Goal: Download file/media

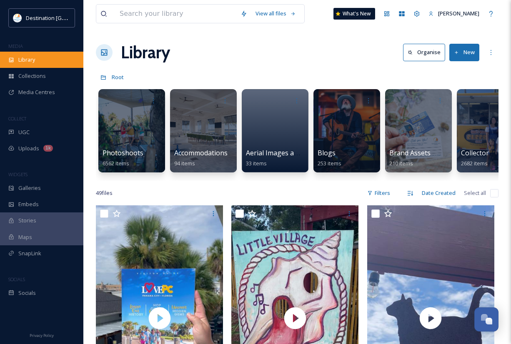
click at [39, 57] on div "Library" at bounding box center [41, 60] width 83 height 16
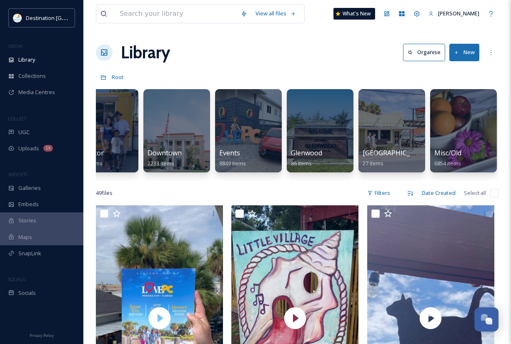
scroll to position [0, 378]
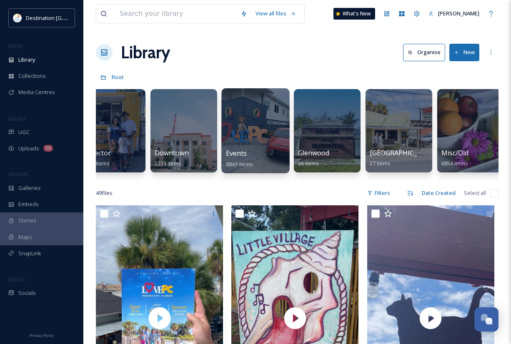
click at [250, 149] on div "Events 8849 items" at bounding box center [256, 158] width 60 height 21
click at [252, 153] on div "Events 8849 items" at bounding box center [256, 158] width 60 height 21
click at [269, 136] on div at bounding box center [255, 130] width 68 height 85
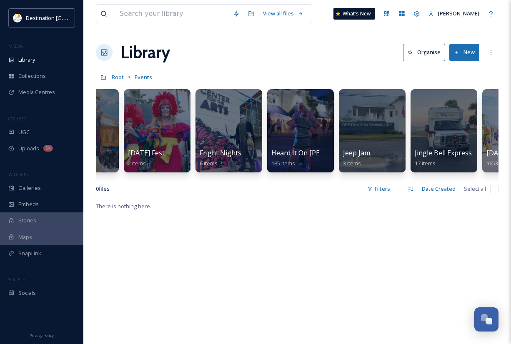
scroll to position [0, 934]
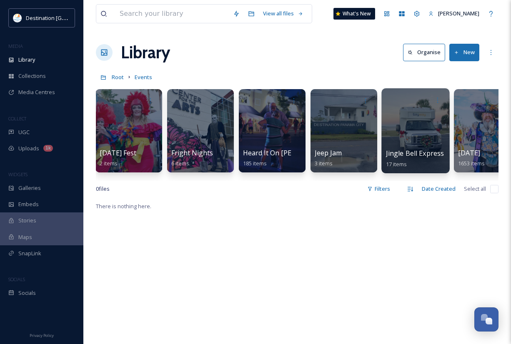
click at [401, 138] on div at bounding box center [415, 130] width 68 height 85
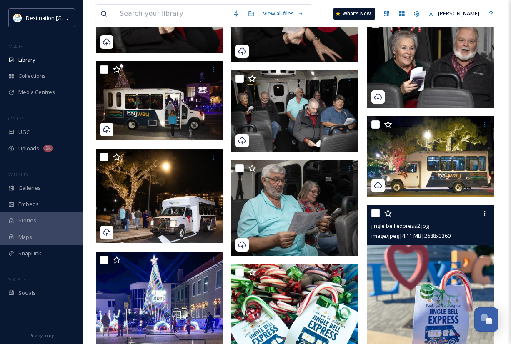
scroll to position [292, 0]
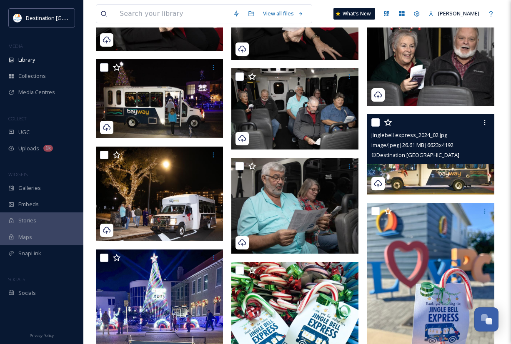
click at [430, 158] on span "© Destination [GEOGRAPHIC_DATA]" at bounding box center [415, 154] width 88 height 7
click at [458, 187] on img at bounding box center [430, 154] width 127 height 80
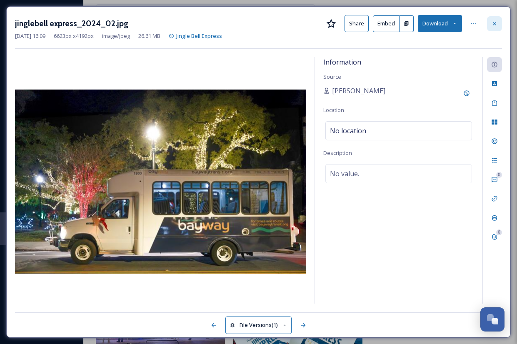
click at [495, 25] on icon at bounding box center [494, 23] width 7 height 7
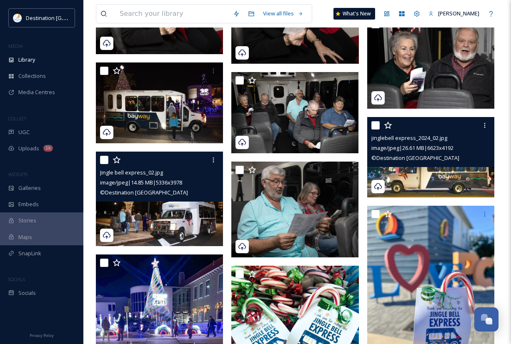
click at [211, 214] on img at bounding box center [159, 199] width 127 height 95
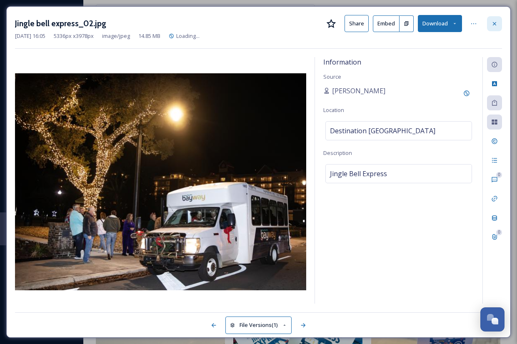
click at [493, 25] on icon at bounding box center [494, 23] width 7 height 7
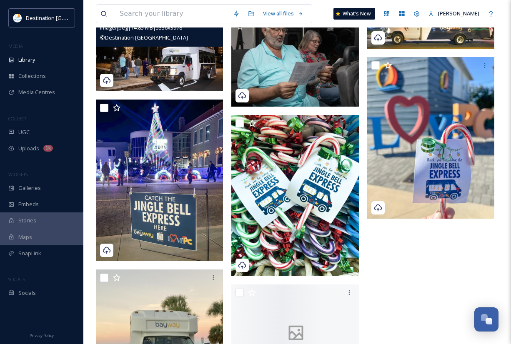
scroll to position [458, 0]
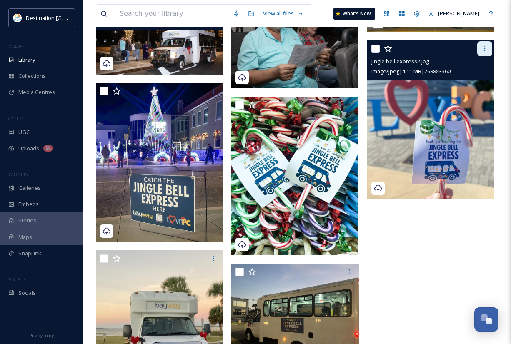
click at [486, 53] on div at bounding box center [484, 48] width 15 height 15
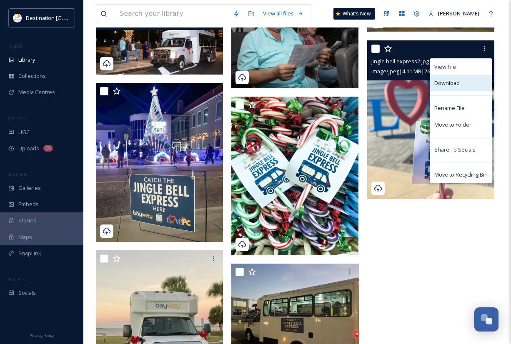
click at [463, 80] on div "Download" at bounding box center [461, 83] width 62 height 16
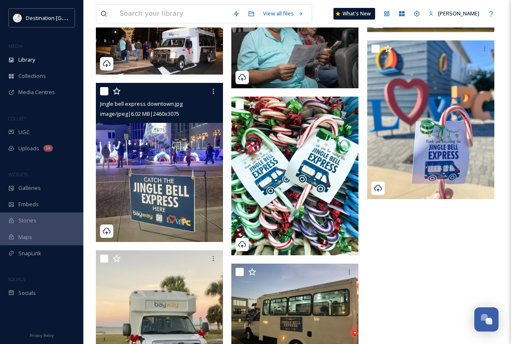
click at [182, 191] on img at bounding box center [159, 162] width 127 height 159
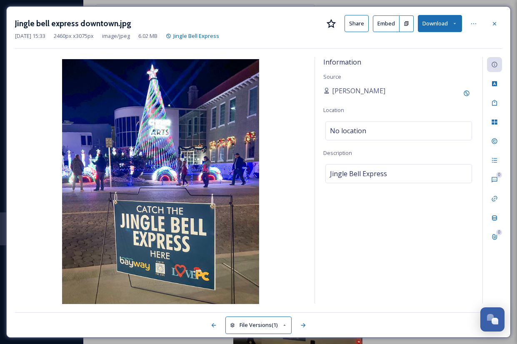
click at [450, 27] on button "Download" at bounding box center [440, 23] width 44 height 17
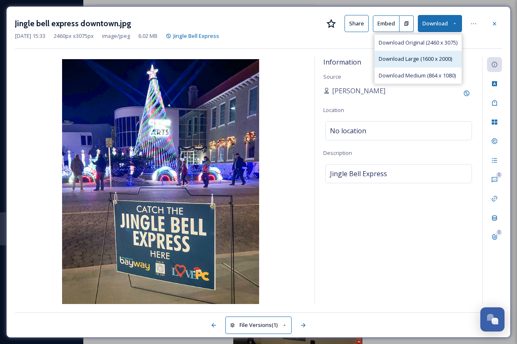
click at [424, 58] on span "Download Large (1600 x 2000)" at bounding box center [415, 59] width 73 height 8
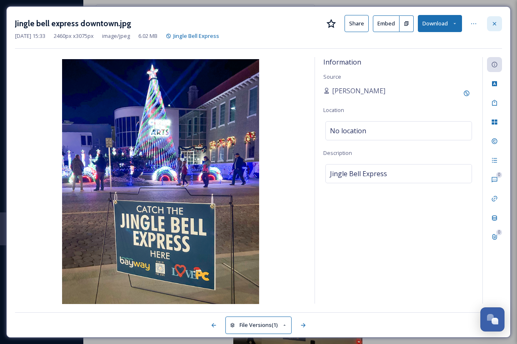
click at [491, 22] on icon at bounding box center [494, 23] width 7 height 7
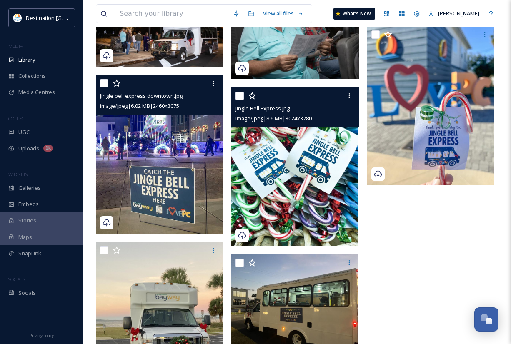
scroll to position [458, 0]
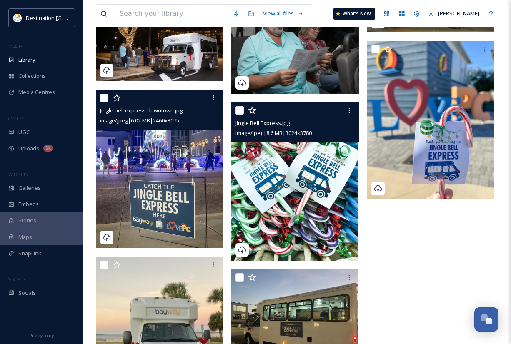
click at [310, 207] on img at bounding box center [294, 181] width 127 height 159
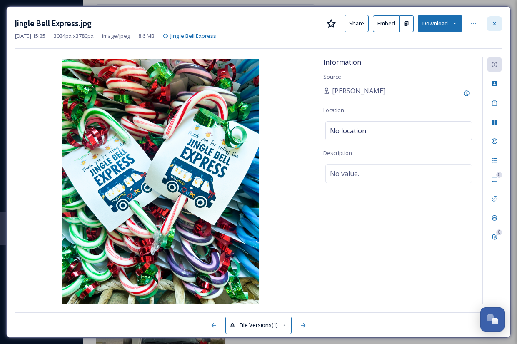
click at [496, 23] on icon at bounding box center [494, 23] width 7 height 7
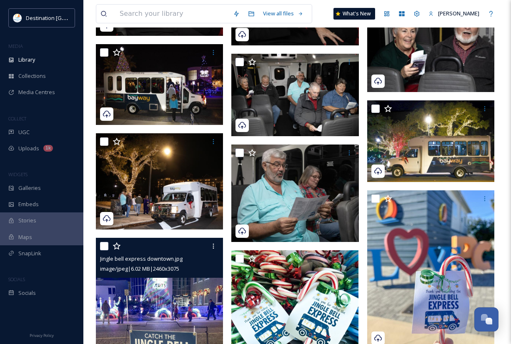
scroll to position [268, 0]
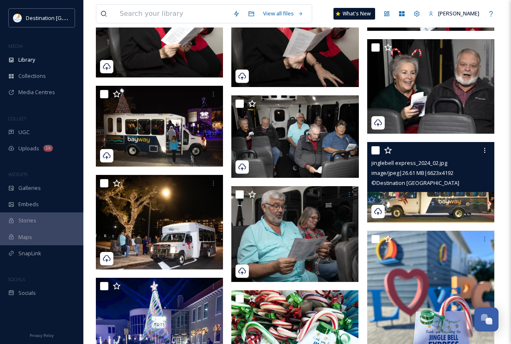
click at [444, 186] on div "© Destination [GEOGRAPHIC_DATA]" at bounding box center [431, 183] width 121 height 10
click at [439, 204] on img at bounding box center [430, 182] width 127 height 80
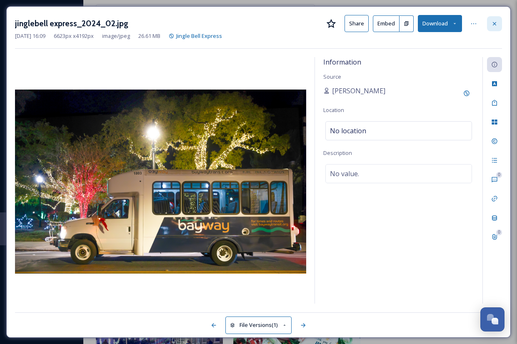
click at [495, 25] on icon at bounding box center [494, 23] width 7 height 7
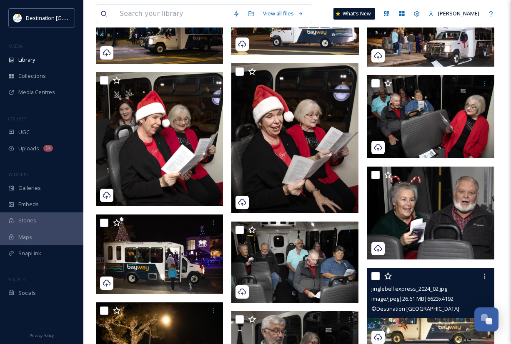
scroll to position [60, 0]
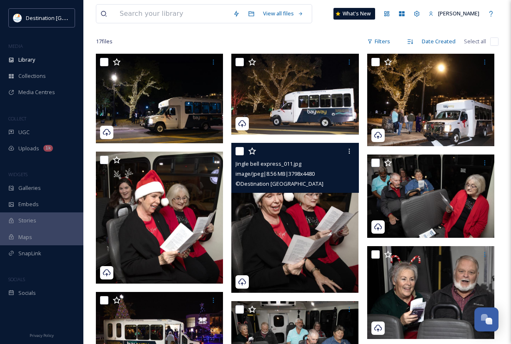
click at [282, 233] on img at bounding box center [294, 218] width 127 height 150
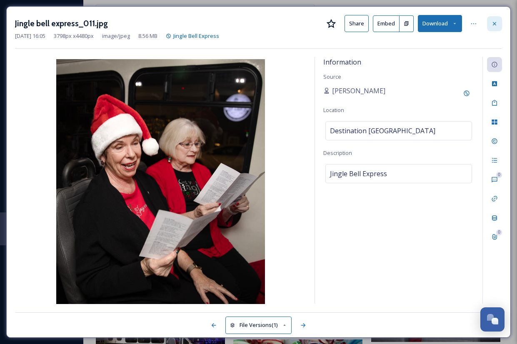
click at [495, 25] on icon at bounding box center [494, 23] width 7 height 7
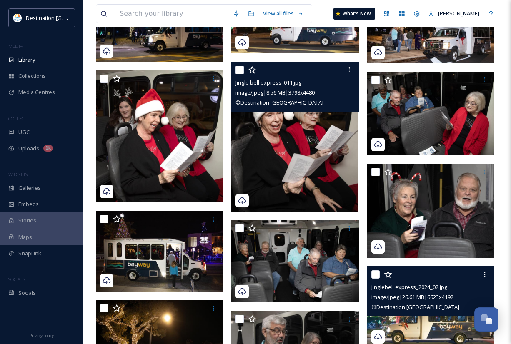
scroll to position [143, 0]
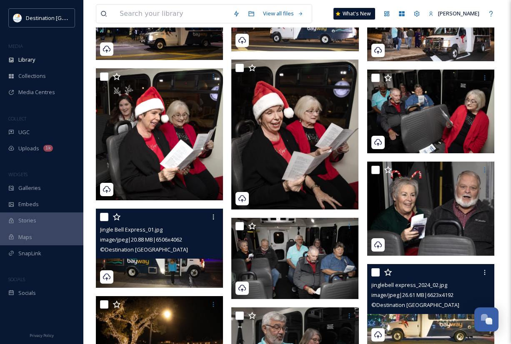
click at [193, 275] on img at bounding box center [159, 248] width 127 height 79
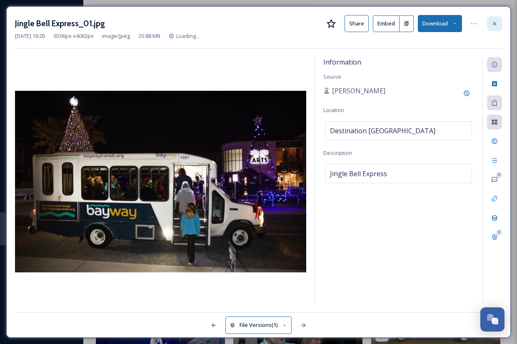
click at [492, 29] on div at bounding box center [494, 23] width 15 height 15
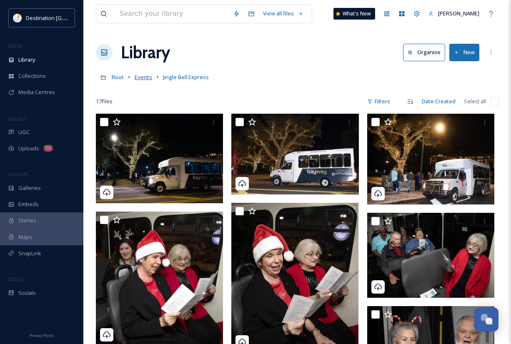
click at [143, 77] on span "Events" at bounding box center [143, 76] width 17 height 7
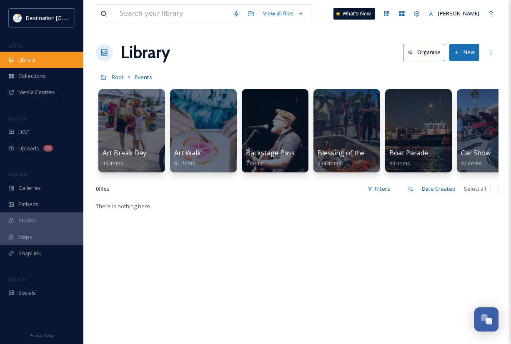
click at [26, 60] on span "Library" at bounding box center [26, 60] width 17 height 8
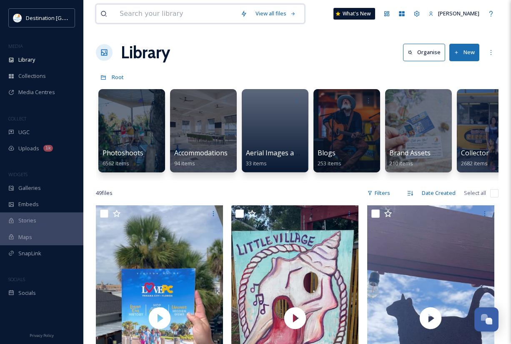
click at [199, 18] on input at bounding box center [175, 14] width 121 height 18
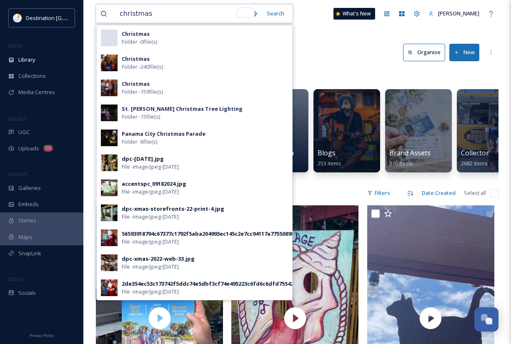
type input "christmas"
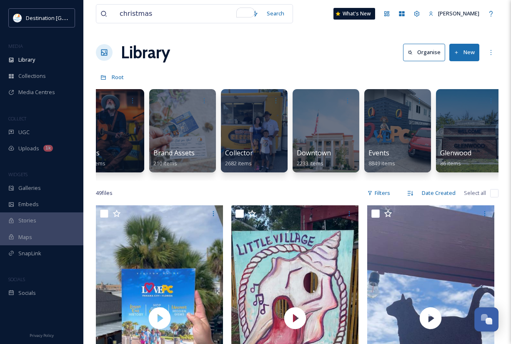
scroll to position [0, 262]
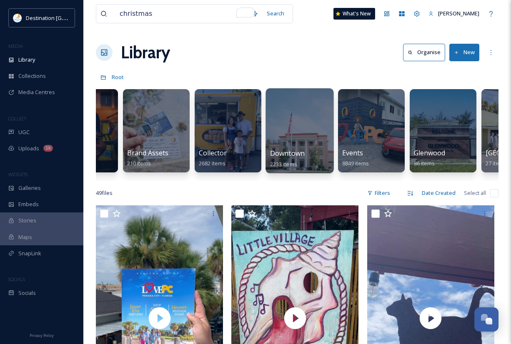
click at [288, 150] on span "Downtown" at bounding box center [287, 153] width 35 height 9
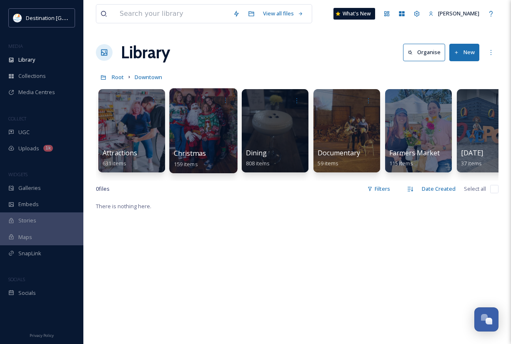
click at [195, 151] on span "Christmas" at bounding box center [190, 153] width 32 height 9
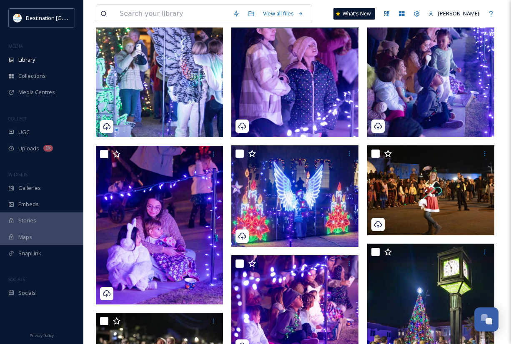
scroll to position [208, 0]
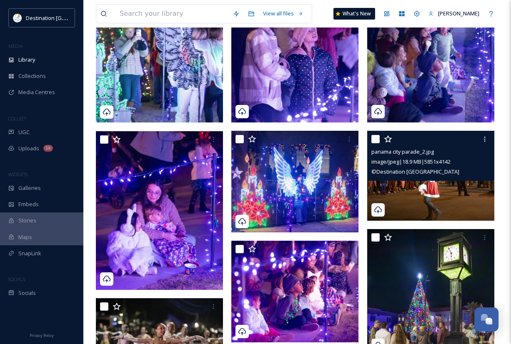
click at [421, 204] on img at bounding box center [430, 176] width 127 height 90
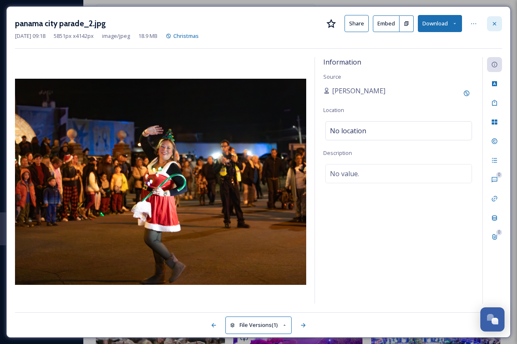
click at [491, 28] on div at bounding box center [494, 23] width 15 height 15
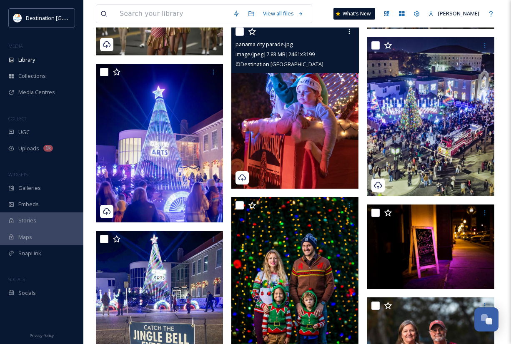
scroll to position [541, 0]
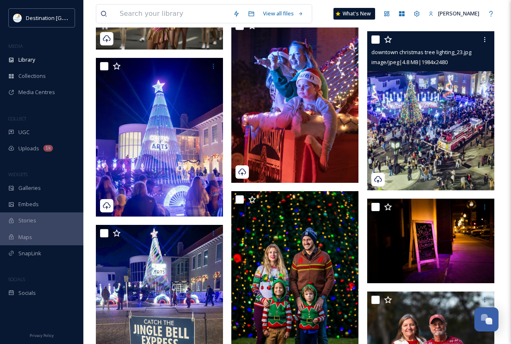
click at [423, 143] on img at bounding box center [430, 110] width 127 height 159
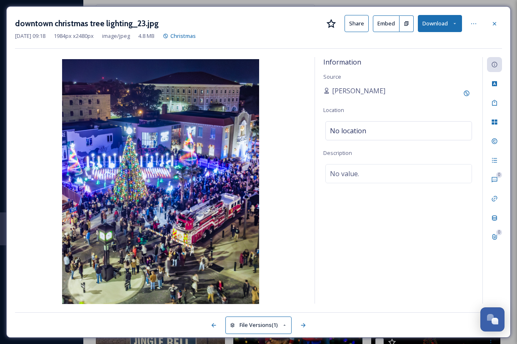
click at [451, 22] on button "Download" at bounding box center [440, 23] width 44 height 17
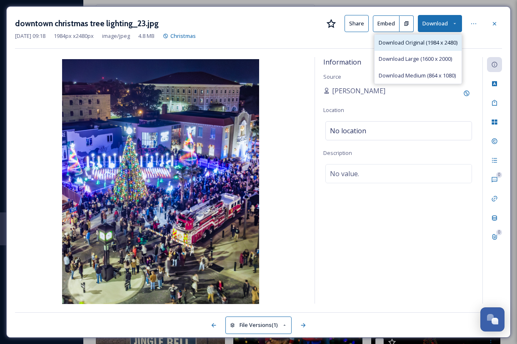
click at [419, 44] on span "Download Original (1984 x 2480)" at bounding box center [418, 43] width 79 height 8
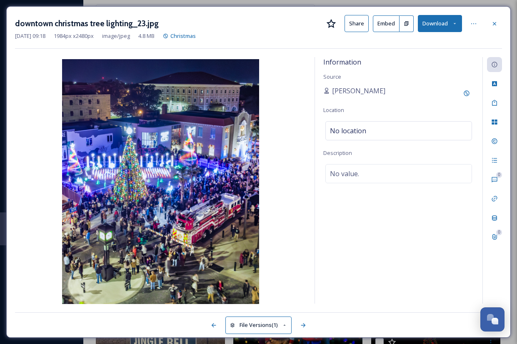
drag, startPoint x: 50, startPoint y: 67, endPoint x: 65, endPoint y: 61, distance: 16.9
click at [50, 67] on img at bounding box center [160, 182] width 291 height 247
click at [497, 24] on icon at bounding box center [494, 23] width 7 height 7
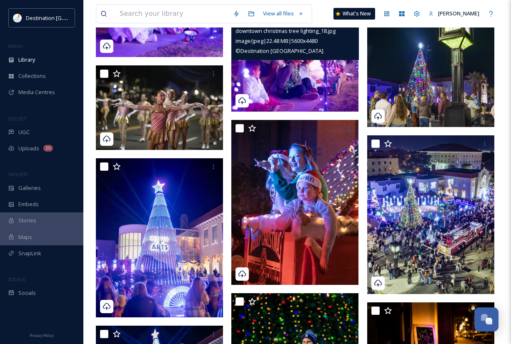
scroll to position [458, 0]
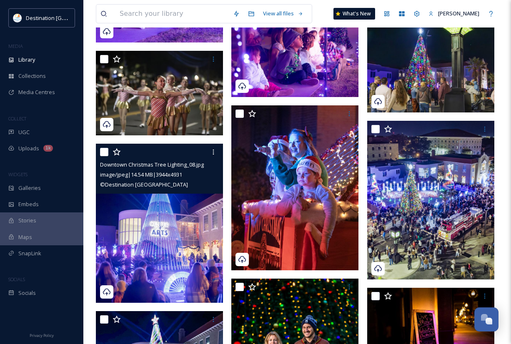
click at [170, 224] on img at bounding box center [159, 223] width 127 height 159
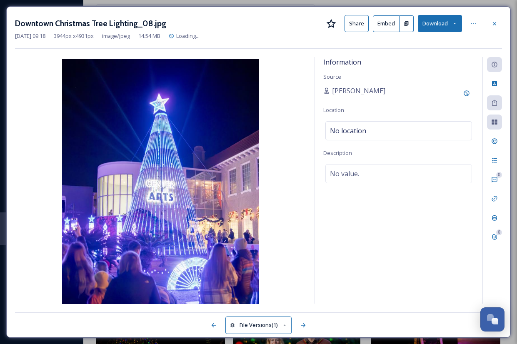
click at [454, 25] on icon at bounding box center [454, 23] width 5 height 5
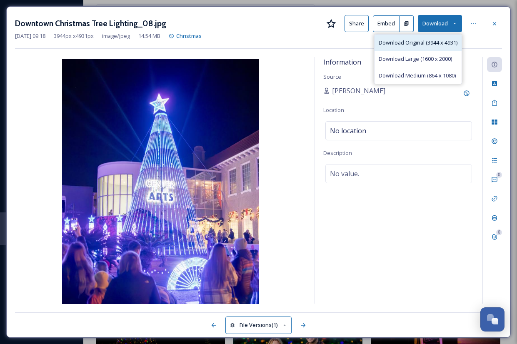
click at [412, 47] on div "Download Original (3944 x 4931)" at bounding box center [417, 43] width 87 height 16
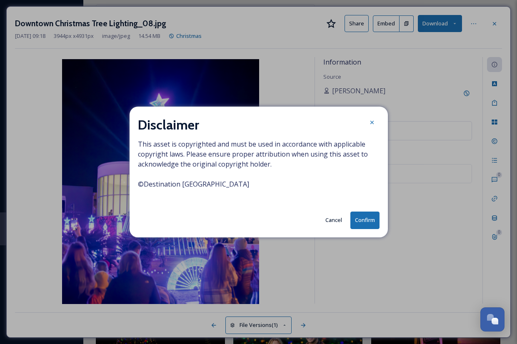
click at [366, 219] on button "Confirm" at bounding box center [364, 220] width 29 height 17
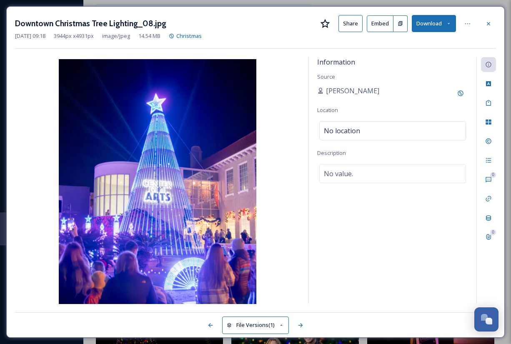
click at [427, 23] on button "Download" at bounding box center [433, 23] width 44 height 17
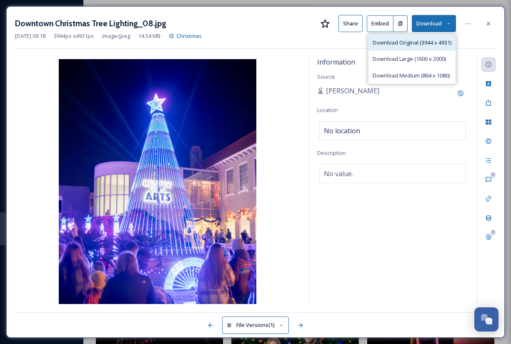
click at [394, 48] on div "Download Original (3944 x 4931)" at bounding box center [411, 43] width 87 height 16
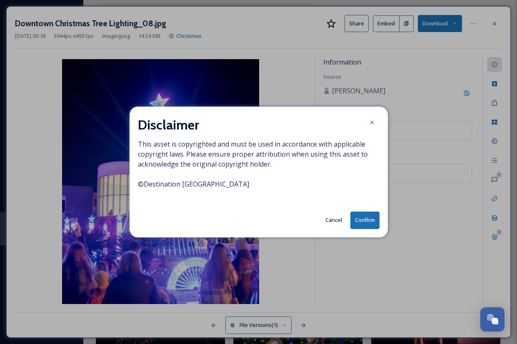
drag, startPoint x: 365, startPoint y: 225, endPoint x: 372, endPoint y: 225, distance: 7.1
click at [366, 225] on button "Confirm" at bounding box center [364, 220] width 29 height 17
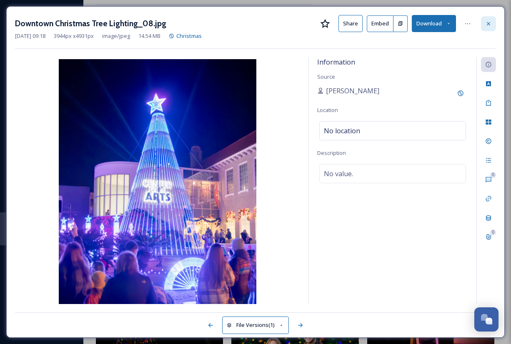
click at [485, 22] on icon at bounding box center [488, 23] width 7 height 7
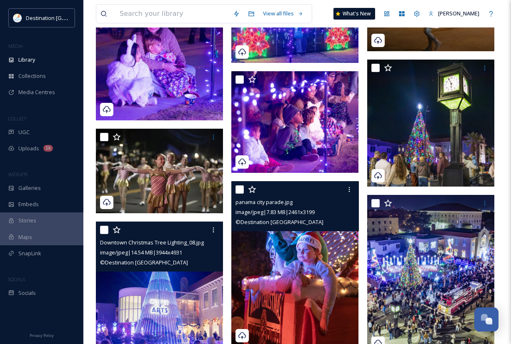
scroll to position [368, 0]
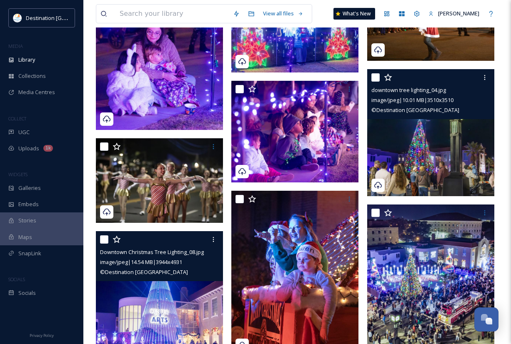
click at [426, 161] on img at bounding box center [430, 132] width 127 height 127
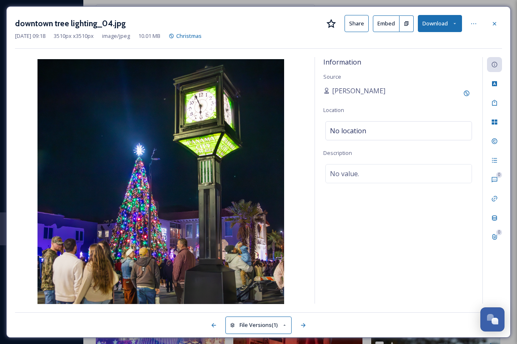
click at [452, 22] on icon at bounding box center [454, 23] width 5 height 5
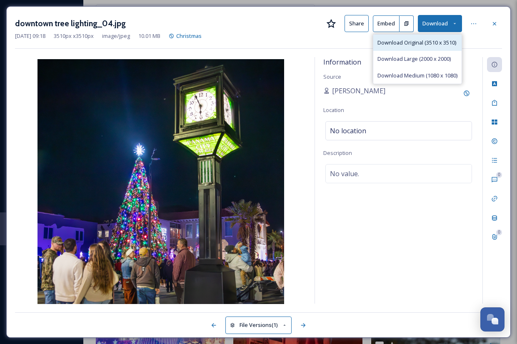
click at [411, 44] on span "Download Original (3510 x 3510)" at bounding box center [416, 43] width 79 height 8
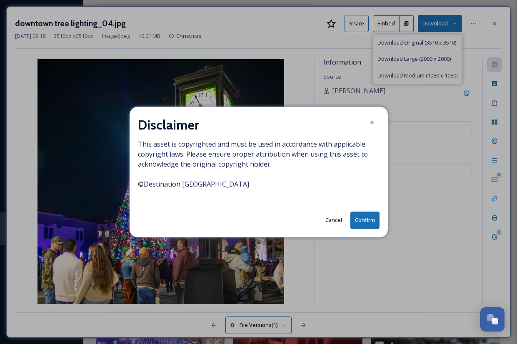
click at [364, 223] on button "Confirm" at bounding box center [364, 220] width 29 height 17
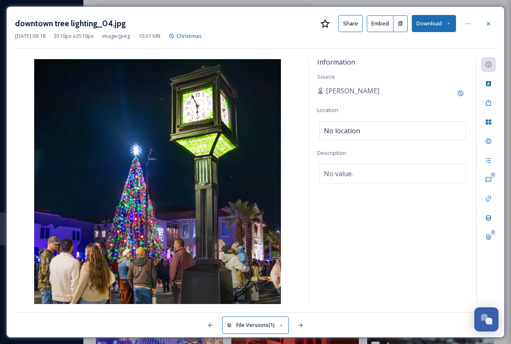
click at [278, 16] on div "downtown tree lighting_04.jpg Share Embed Download" at bounding box center [255, 23] width 481 height 17
click at [492, 27] on div at bounding box center [488, 23] width 15 height 15
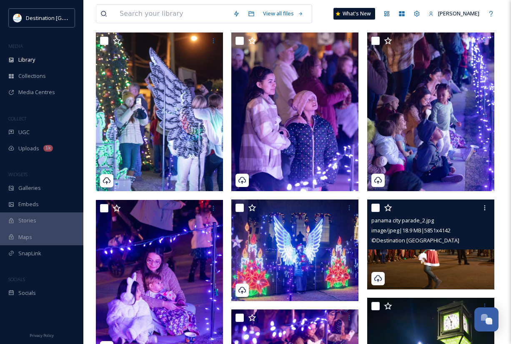
scroll to position [125, 0]
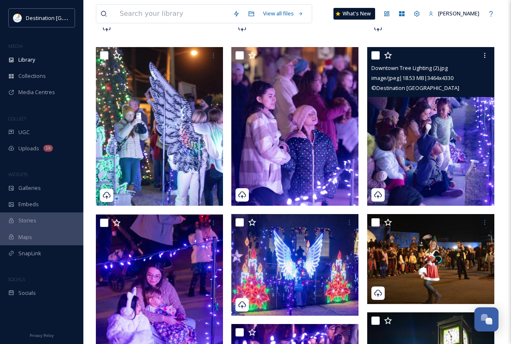
click at [429, 153] on img at bounding box center [430, 126] width 127 height 159
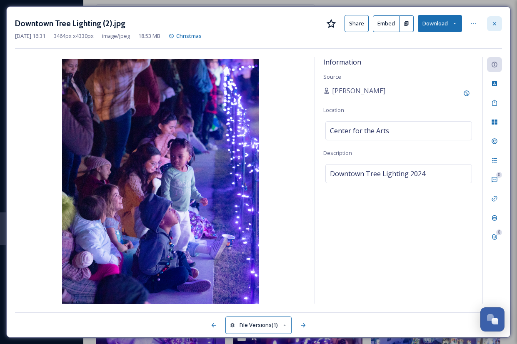
click at [497, 23] on icon at bounding box center [494, 23] width 7 height 7
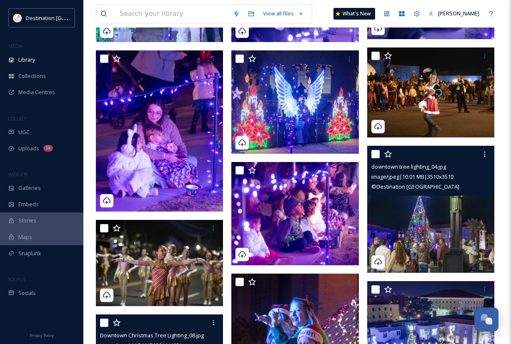
scroll to position [333, 0]
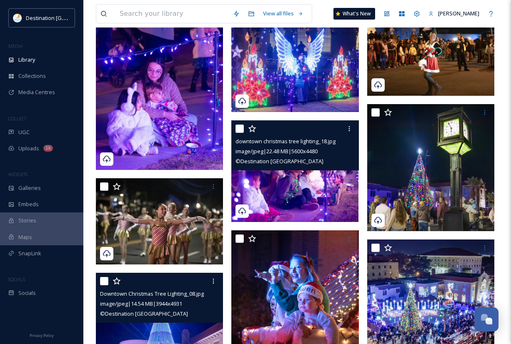
click at [266, 204] on img at bounding box center [294, 171] width 127 height 102
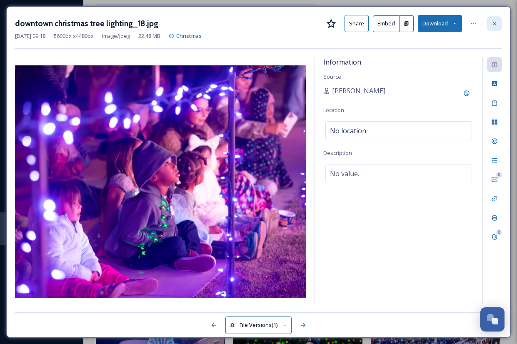
click at [490, 23] on div at bounding box center [494, 23] width 15 height 15
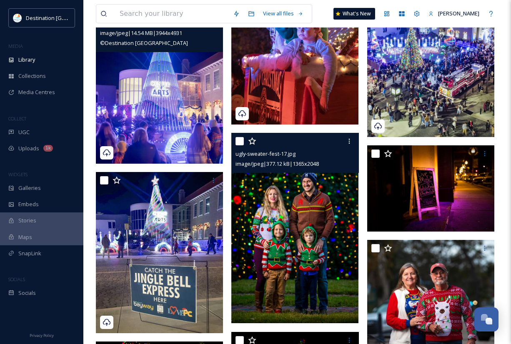
scroll to position [625, 0]
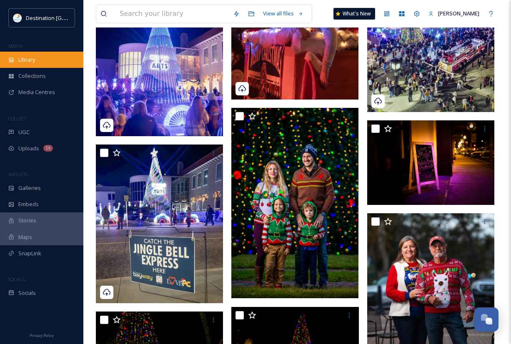
click at [37, 65] on div "Library" at bounding box center [41, 60] width 83 height 16
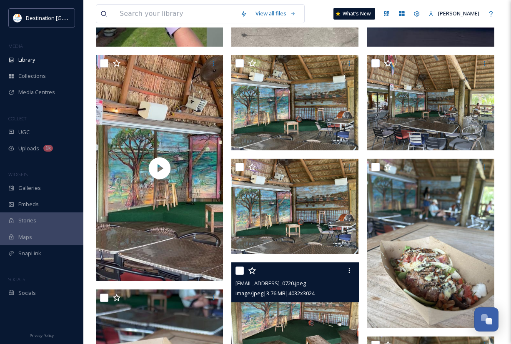
scroll to position [416, 0]
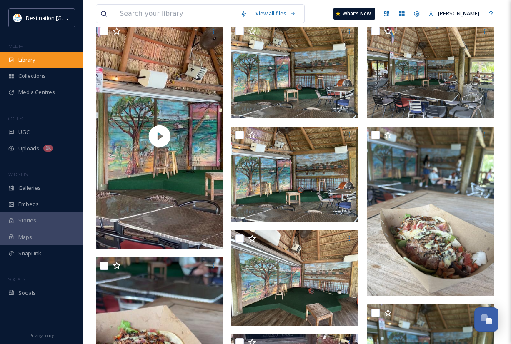
click at [29, 52] on div "Library" at bounding box center [41, 60] width 83 height 16
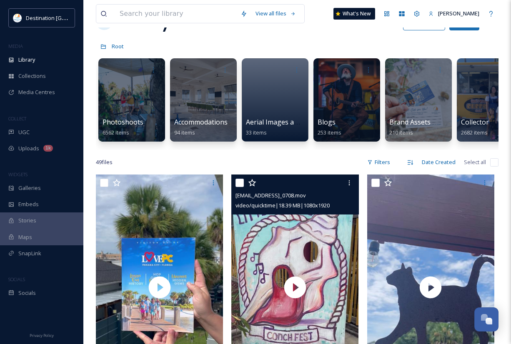
scroll to position [83, 0]
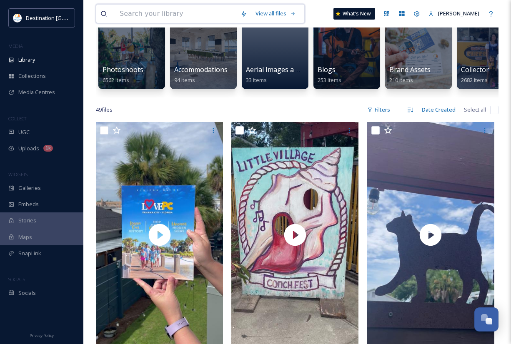
click at [134, 11] on input at bounding box center [175, 14] width 121 height 18
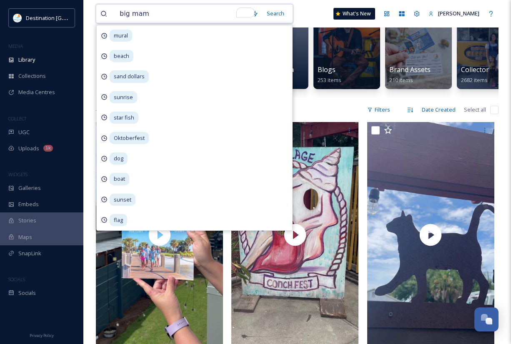
type input "[PERSON_NAME]"
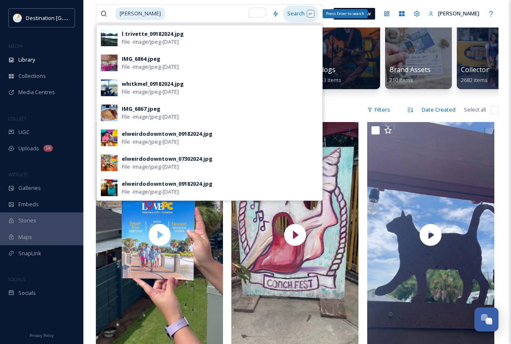
click at [291, 11] on div "Search Press Enter to search" at bounding box center [300, 13] width 35 height 16
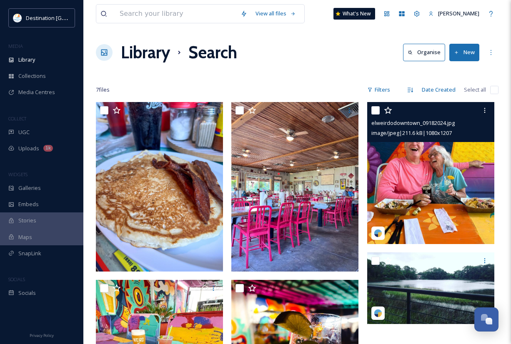
click at [441, 189] on img at bounding box center [430, 173] width 127 height 142
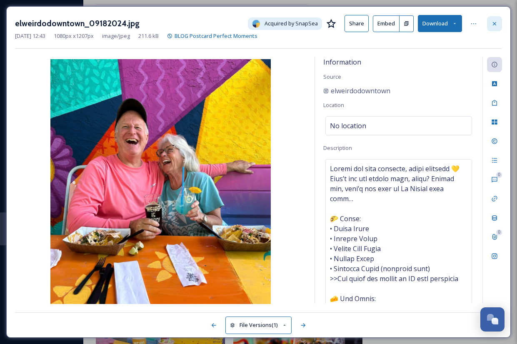
click at [494, 25] on icon at bounding box center [494, 23] width 7 height 7
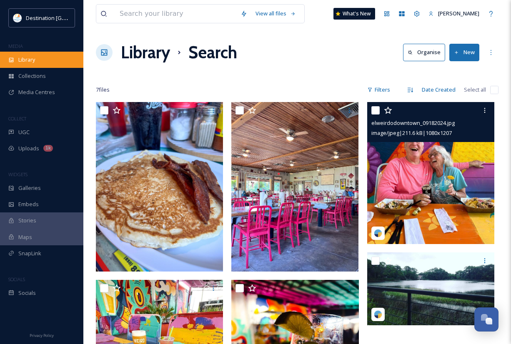
click at [60, 62] on div "Library" at bounding box center [41, 60] width 83 height 16
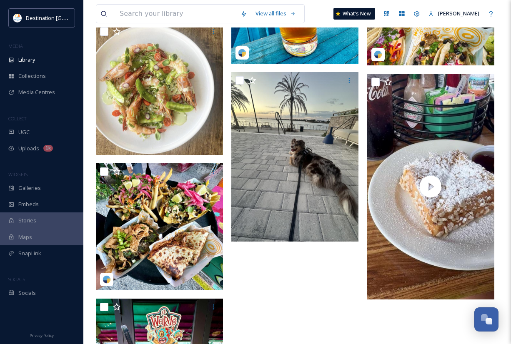
scroll to position [2832, 0]
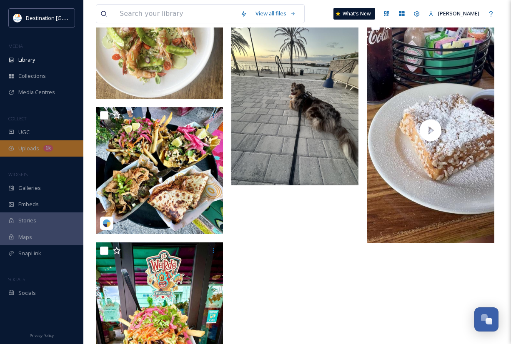
click at [22, 150] on span "Uploads" at bounding box center [28, 149] width 21 height 8
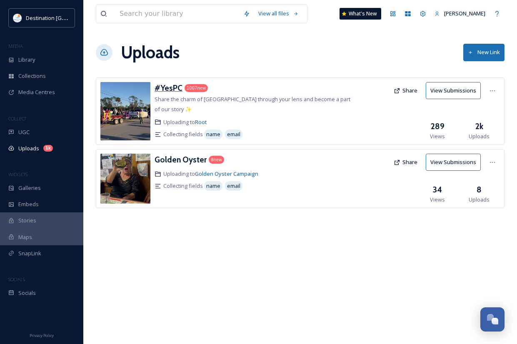
click at [167, 88] on h3 "#YesPC" at bounding box center [168, 88] width 28 height 10
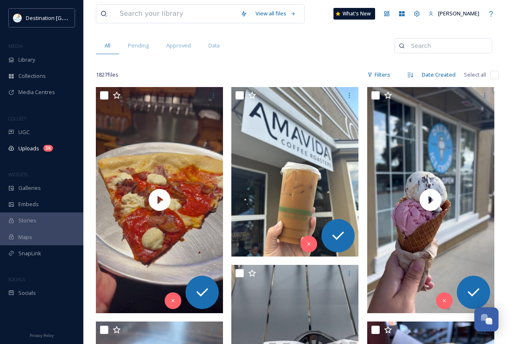
scroll to position [83, 0]
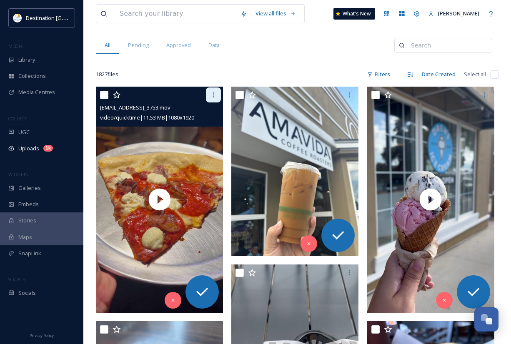
click at [211, 94] on icon at bounding box center [213, 95] width 7 height 7
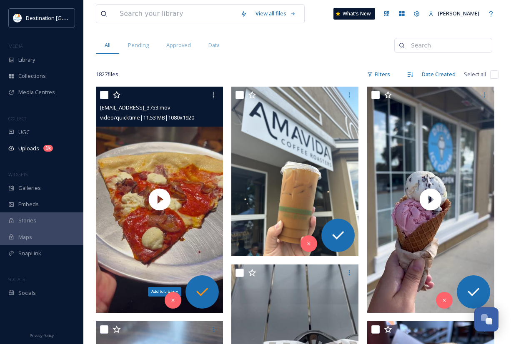
click at [202, 284] on icon at bounding box center [202, 292] width 17 height 17
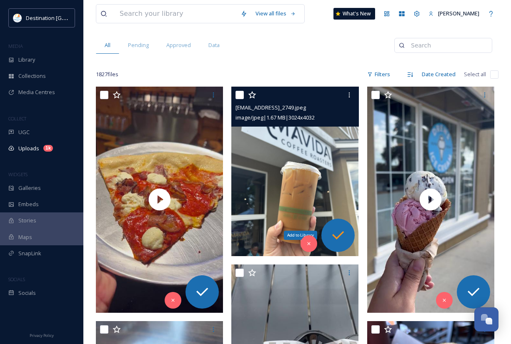
click at [335, 232] on icon at bounding box center [337, 235] width 17 height 17
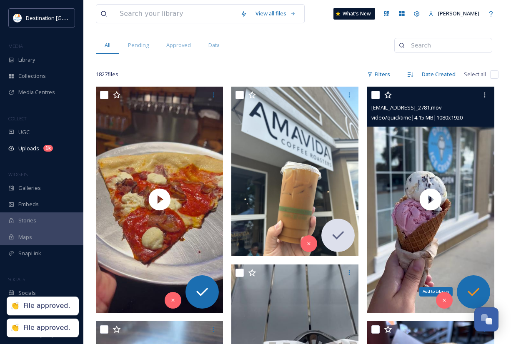
click at [480, 291] on icon at bounding box center [473, 292] width 17 height 17
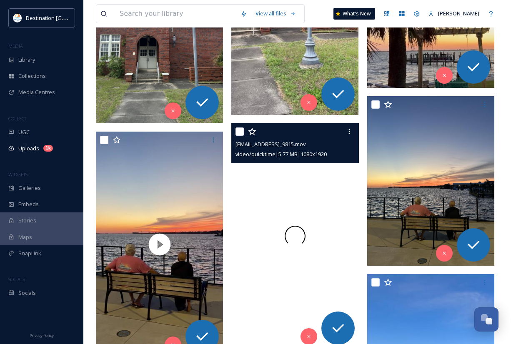
scroll to position [3831, 0]
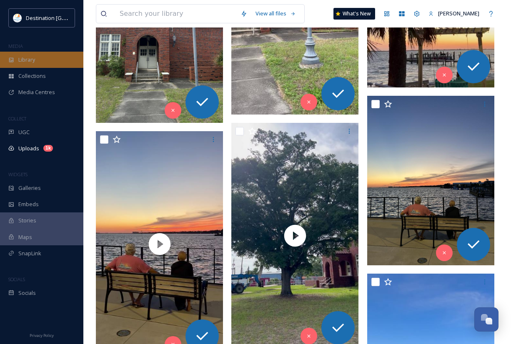
click at [22, 62] on span "Library" at bounding box center [26, 60] width 17 height 8
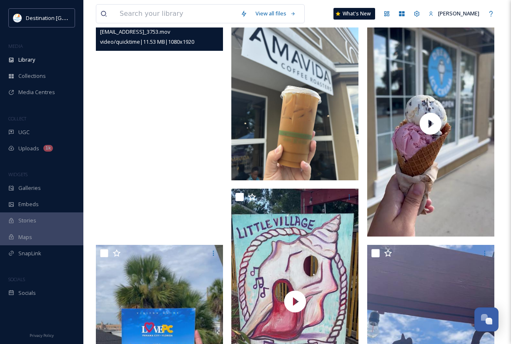
scroll to position [208, 0]
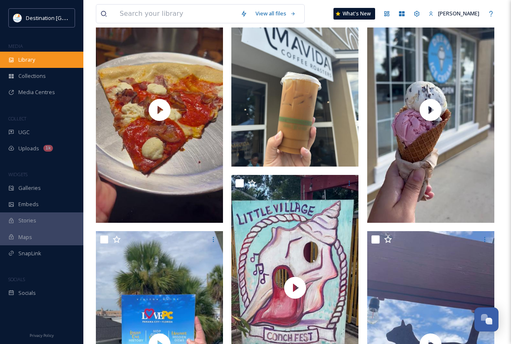
click at [27, 67] on div "Library" at bounding box center [41, 60] width 83 height 16
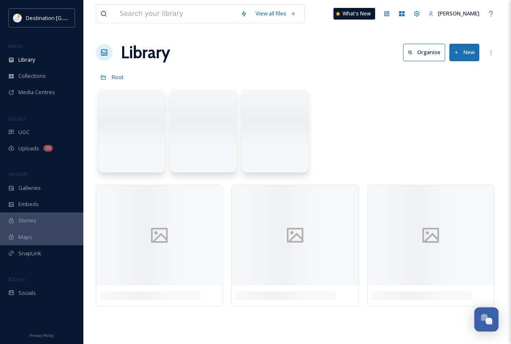
scroll to position [0, 0]
